Goal: Transaction & Acquisition: Book appointment/travel/reservation

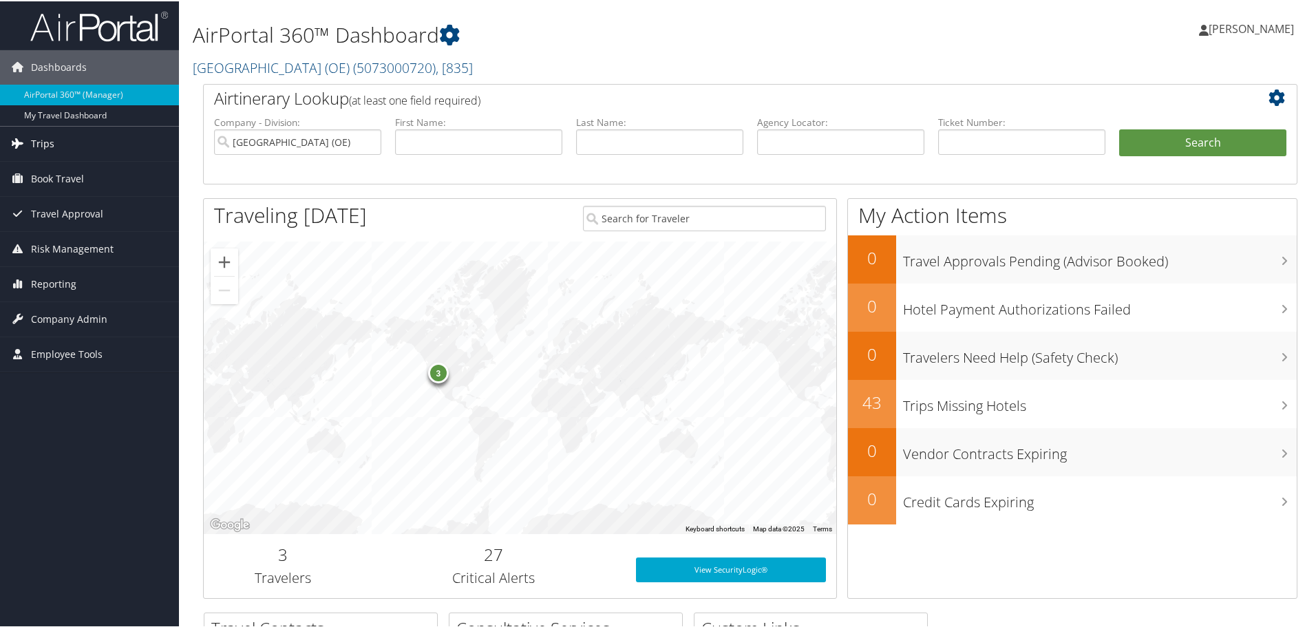
click at [61, 146] on link "Trips" at bounding box center [89, 142] width 179 height 34
click at [66, 286] on span "Book Travel" at bounding box center [57, 281] width 53 height 34
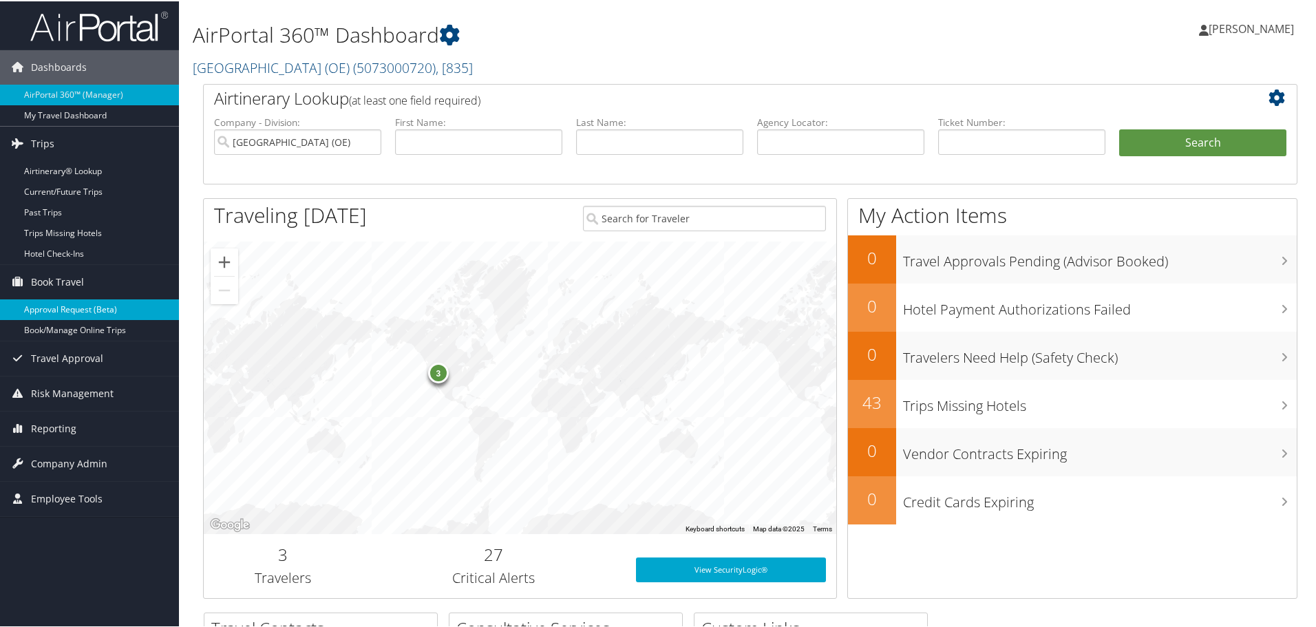
click at [80, 311] on link "Approval Request (Beta)" at bounding box center [89, 308] width 179 height 21
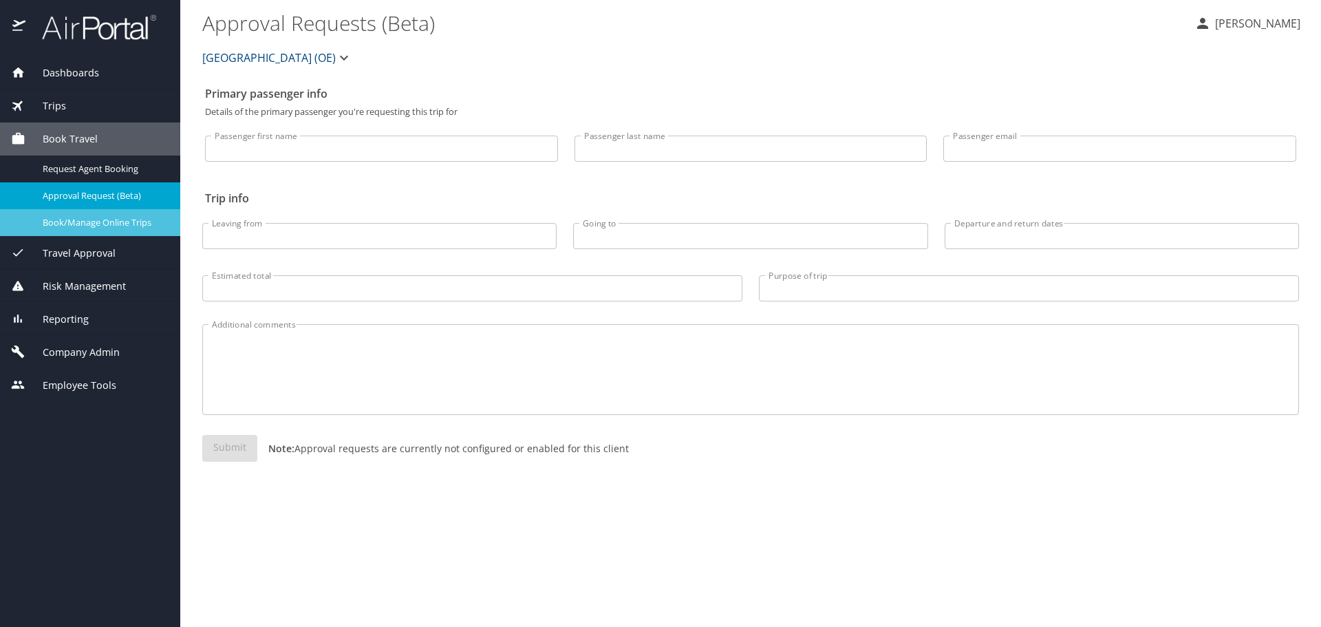
click at [108, 221] on span "Book/Manage Online Trips" at bounding box center [103, 222] width 121 height 13
